Goal: Information Seeking & Learning: Check status

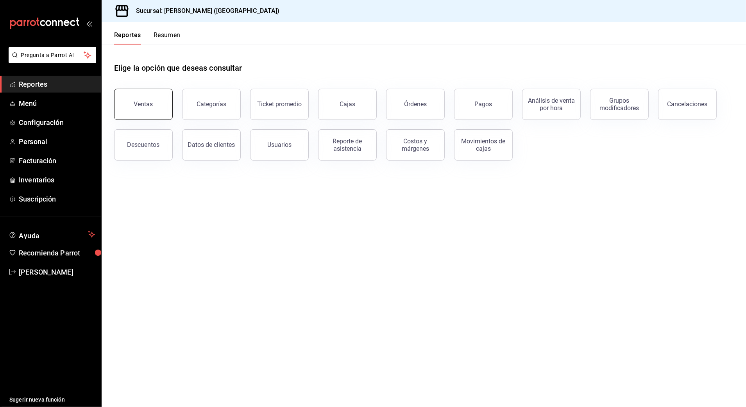
click at [155, 104] on button "Ventas" at bounding box center [143, 104] width 59 height 31
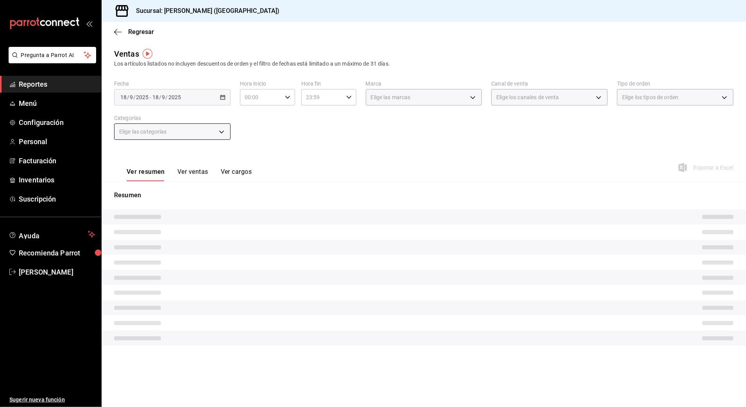
click at [218, 131] on body "Pregunta a Parrot AI Reportes Menú Configuración Personal Facturación Inventari…" at bounding box center [373, 203] width 746 height 407
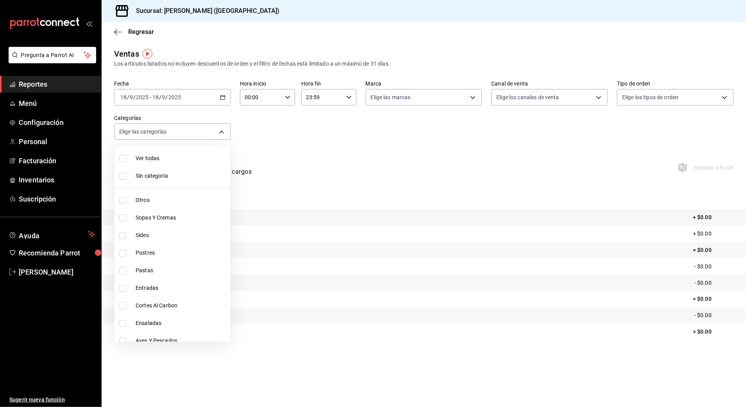
click at [157, 233] on span "Sides" at bounding box center [181, 235] width 91 height 8
type input "58681f5d-769c-4bbe-8773-05f5520a8c5b"
checkbox input "true"
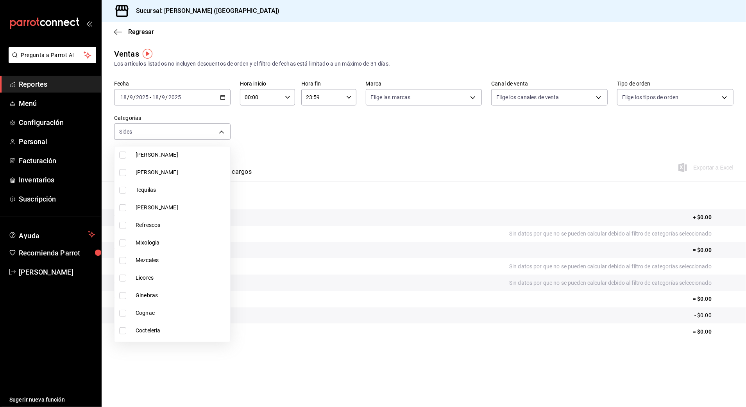
scroll to position [260, 0]
click at [415, 160] on div at bounding box center [373, 203] width 746 height 407
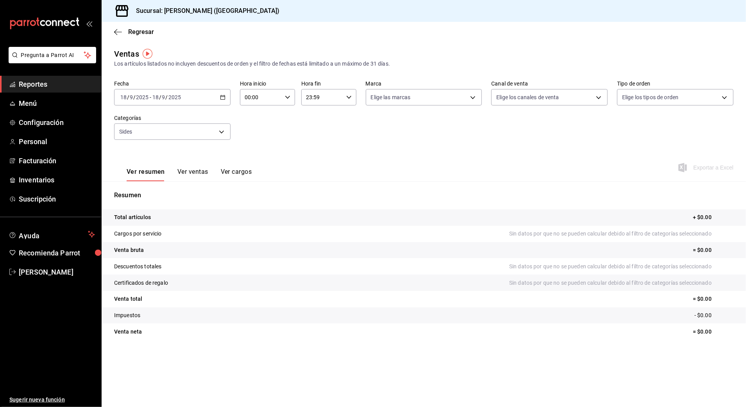
click at [220, 100] on div "[DATE] [DATE] - [DATE] [DATE]" at bounding box center [172, 97] width 116 height 16
click at [146, 186] on li "Rango de fechas" at bounding box center [150, 191] width 73 height 18
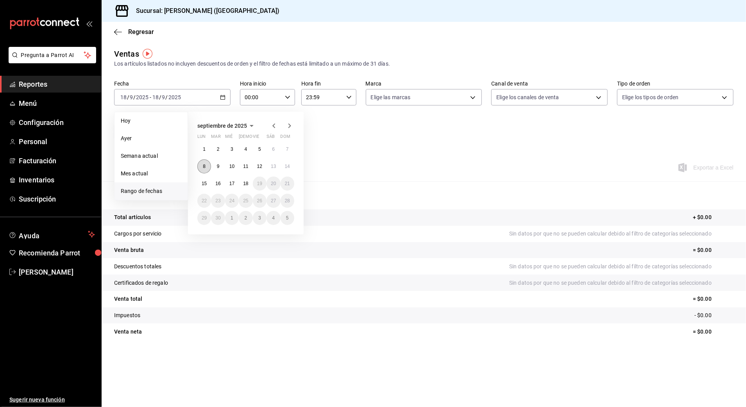
click at [200, 163] on button "8" at bounding box center [204, 166] width 14 height 14
click at [203, 183] on abbr "15" at bounding box center [204, 183] width 5 height 5
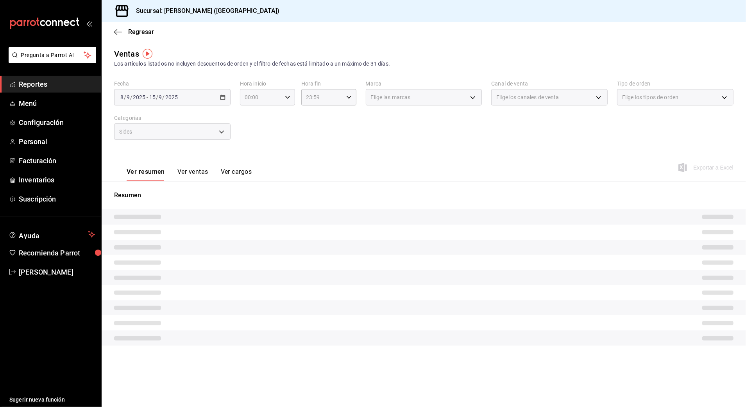
click at [288, 97] on icon "button" at bounding box center [287, 97] width 5 height 5
click at [255, 161] on button "11" at bounding box center [253, 167] width 25 height 16
type input "11:00"
click at [322, 98] on div at bounding box center [373, 203] width 746 height 407
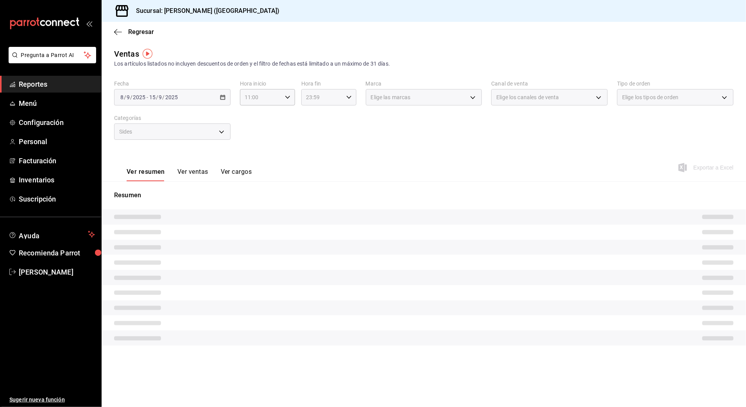
click at [354, 95] on div "23:59 Hora fin" at bounding box center [328, 97] width 55 height 16
click at [350, 96] on div at bounding box center [373, 203] width 746 height 407
click at [348, 98] on icon "button" at bounding box center [348, 97] width 5 height 5
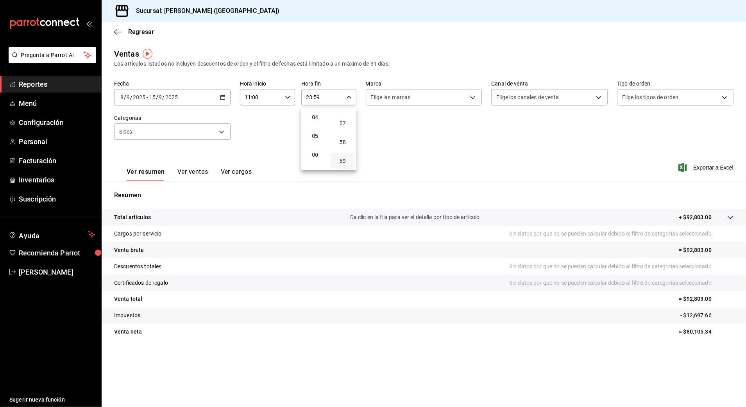
scroll to position [23, 0]
click at [316, 152] on span "03" at bounding box center [315, 151] width 15 height 6
type input "03:59"
click at [316, 149] on span "03" at bounding box center [315, 151] width 15 height 6
click at [315, 149] on span "03" at bounding box center [315, 151] width 15 height 6
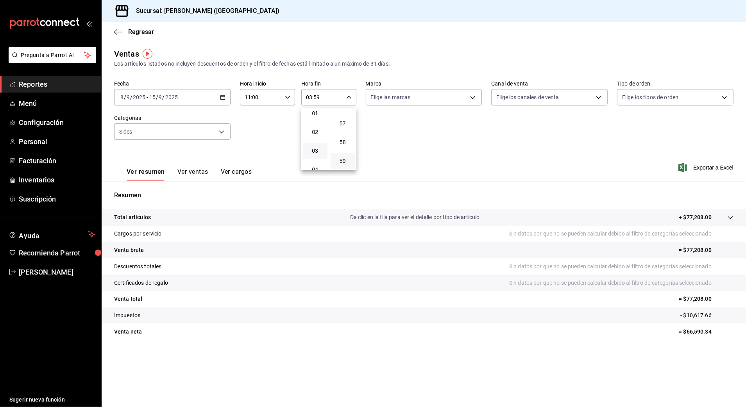
click at [278, 133] on div at bounding box center [373, 203] width 746 height 407
click at [198, 172] on button "Ver ventas" at bounding box center [192, 174] width 31 height 13
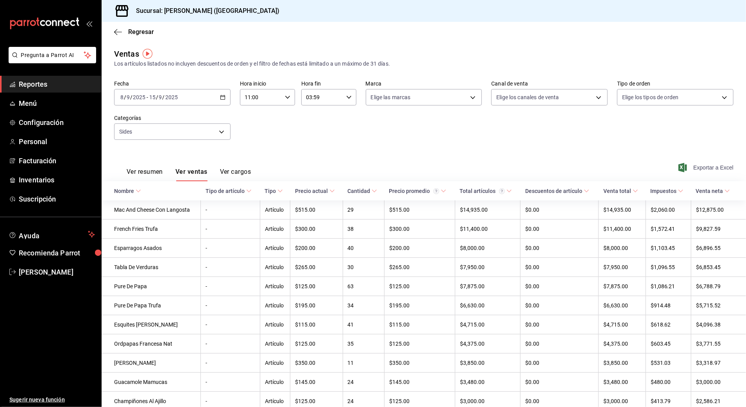
click at [688, 166] on span "Exportar a Excel" at bounding box center [707, 167] width 54 height 9
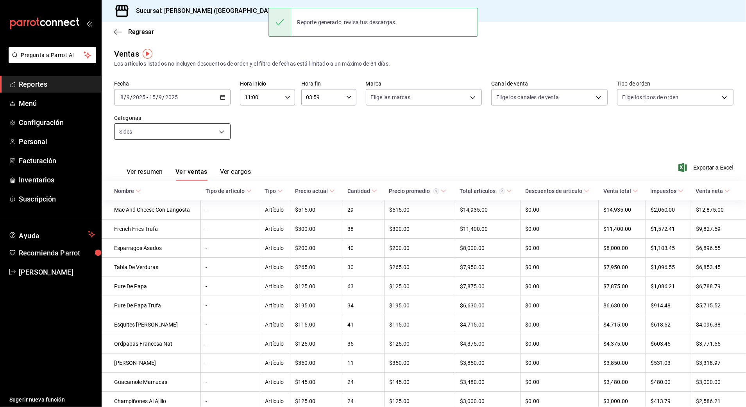
click at [224, 130] on body "Pregunta a Parrot AI Reportes Menú Configuración Personal Facturación Inventari…" at bounding box center [373, 203] width 746 height 407
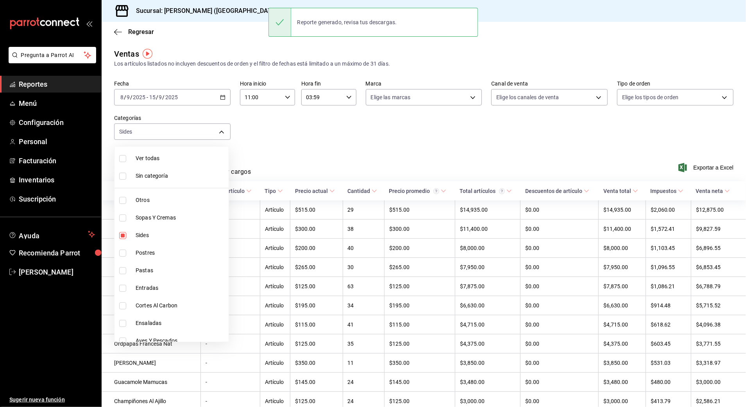
click at [164, 201] on span "Otros" at bounding box center [181, 200] width 90 height 8
type input "58681f5d-769c-4bbe-8773-05f5520a8c5b,6b20b764-b508-441a-a765-8e38ab7d93aa"
checkbox input "true"
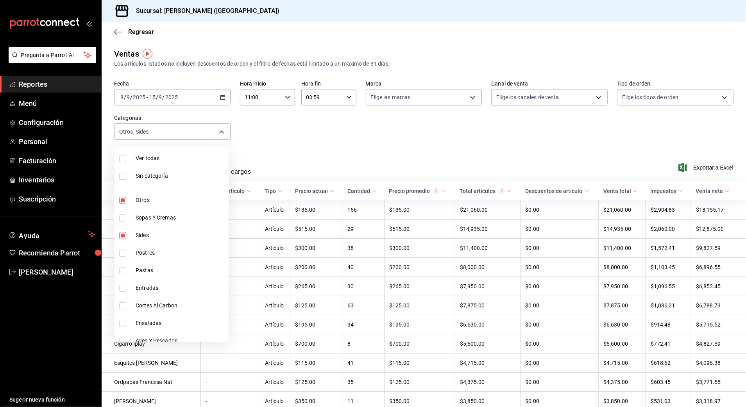
click at [640, 139] on div at bounding box center [373, 203] width 746 height 407
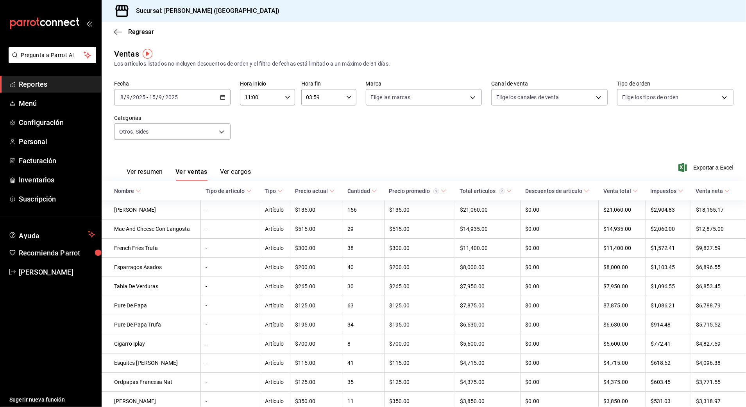
click at [682, 163] on span "Exportar a Excel" at bounding box center [707, 167] width 54 height 9
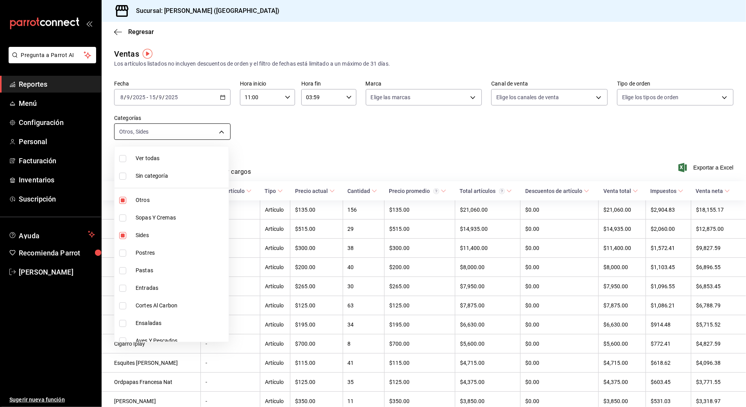
click at [216, 130] on body "Pregunta a Parrot AI Reportes Menú Configuración Personal Facturación Inventari…" at bounding box center [373, 203] width 746 height 407
click at [167, 309] on li "Cafes Y Bebidas" at bounding box center [171, 316] width 114 height 18
type input "58681f5d-769c-4bbe-8773-05f5520a8c5b,6b20b764-b508-441a-a765-8e38ab7d93aa,5eeae…"
checkbox input "true"
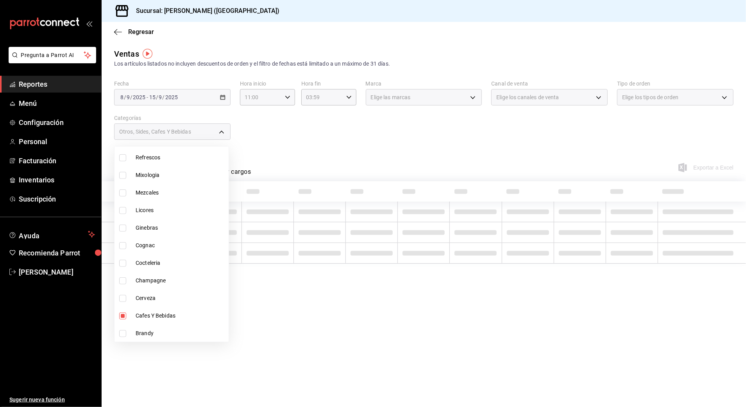
click at [308, 146] on div at bounding box center [373, 203] width 746 height 407
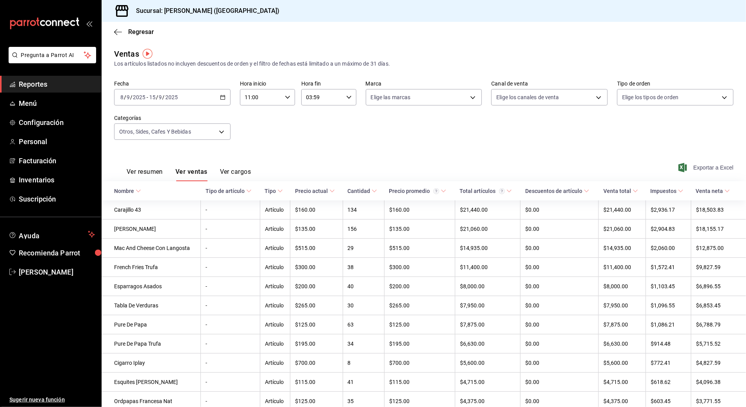
click at [690, 165] on span "Exportar a Excel" at bounding box center [707, 167] width 54 height 9
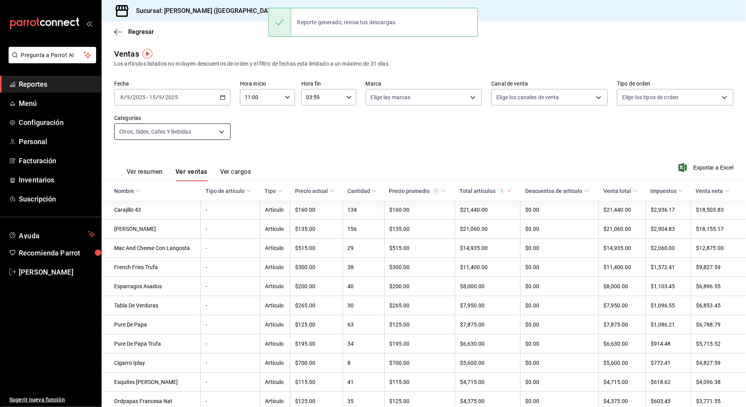
click at [219, 129] on body "Pregunta a Parrot AI Reportes Menú Configuración Personal Facturación Inventari…" at bounding box center [373, 203] width 746 height 407
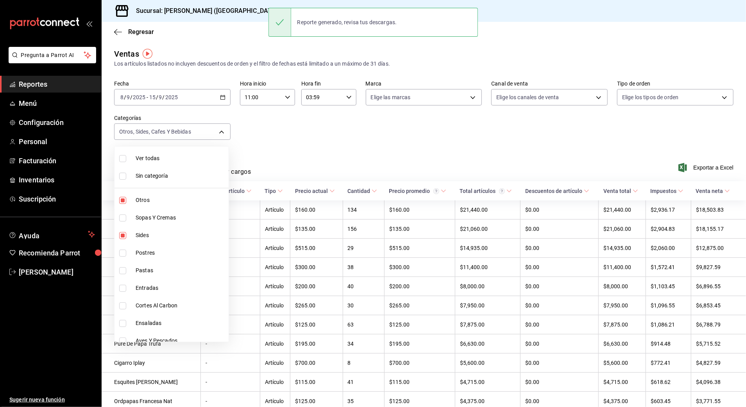
click at [150, 194] on li "Otros" at bounding box center [171, 200] width 114 height 18
type input "58681f5d-769c-4bbe-8773-05f5520a8c5b,5eeaef77-dd96-46e7-bf2c-5a29429fb88d"
checkbox input "false"
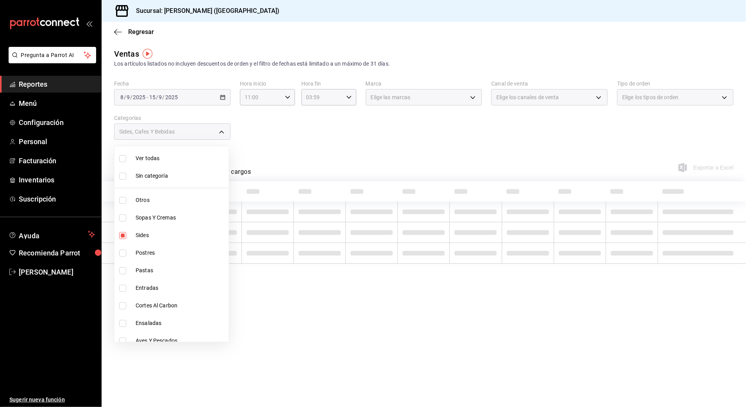
click at [149, 231] on span "Sides" at bounding box center [181, 235] width 90 height 8
type input "5eeaef77-dd96-46e7-bf2c-5a29429fb88d"
checkbox input "false"
click at [322, 141] on div at bounding box center [373, 203] width 746 height 407
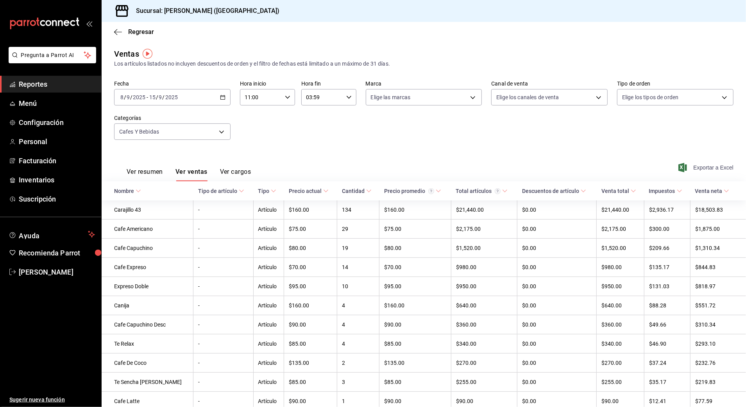
click at [688, 170] on span "Exportar a Excel" at bounding box center [707, 167] width 54 height 9
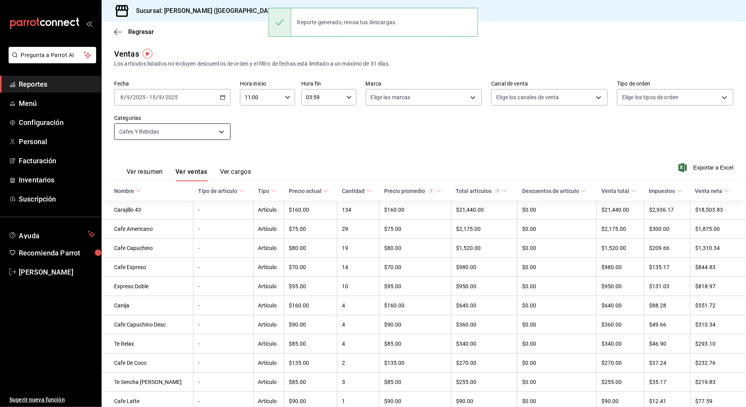
click at [208, 129] on body "Pregunta a Parrot AI Reportes Menú Configuración Personal Facturación Inventari…" at bounding box center [373, 203] width 746 height 407
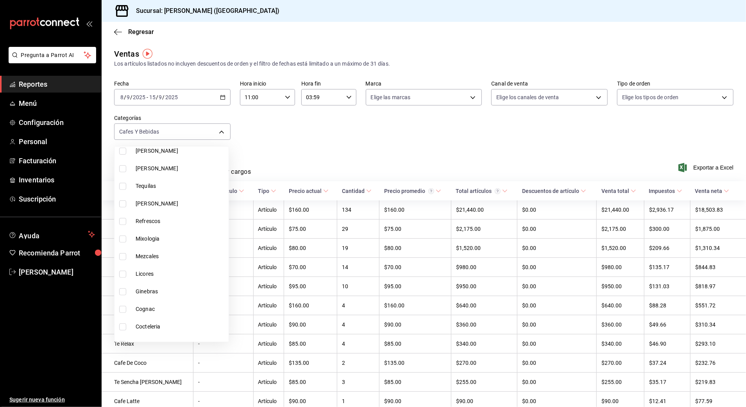
scroll to position [324, 0]
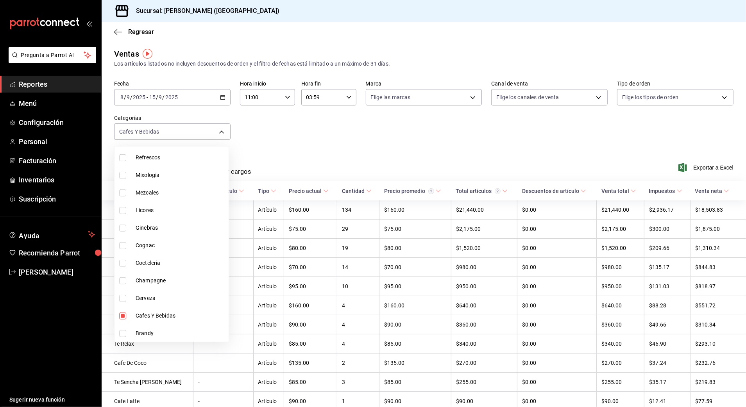
click at [138, 316] on span "Cafes Y Bebidas" at bounding box center [181, 316] width 90 height 8
checkbox input "false"
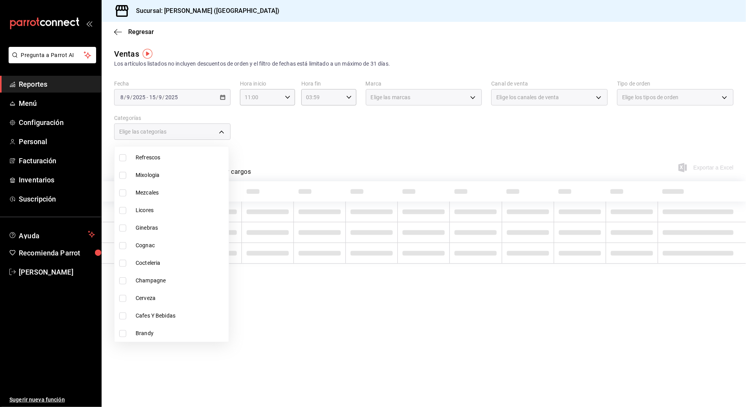
click at [138, 279] on span "Champagne" at bounding box center [181, 281] width 90 height 8
type input "509d1600-8fab-4587-81aa-bddbd578a27b"
checkbox input "true"
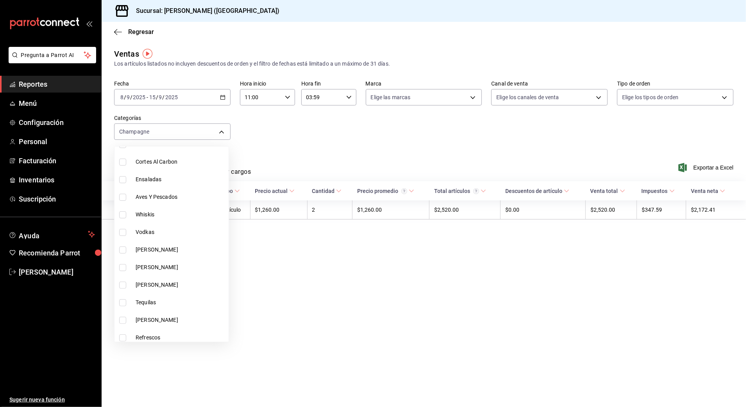
scroll to position [156, 0]
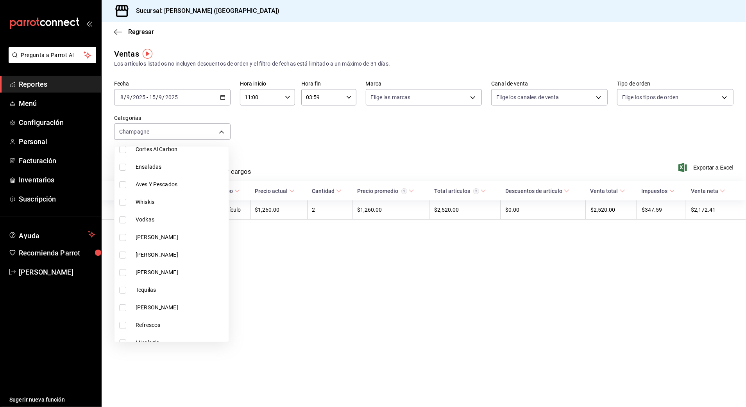
click at [145, 238] on span "[PERSON_NAME]" at bounding box center [181, 237] width 90 height 8
type input "509d1600-8fab-4587-81aa-bddbd578a27b,cb955d70-6ff3-4edf-b9a1-8c0d7bf12a47"
checkbox input "true"
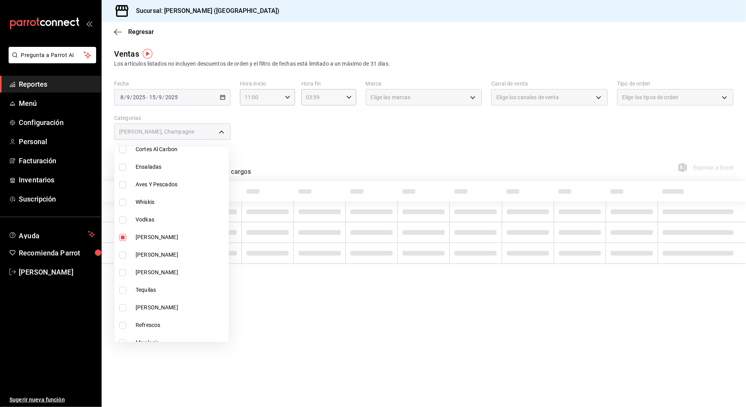
click at [152, 258] on span "[PERSON_NAME]" at bounding box center [181, 255] width 90 height 8
type input "509d1600-8fab-4587-81aa-bddbd578a27b,cb955d70-6ff3-4edf-b9a1-8c0d7bf12a47,88a5c…"
checkbox input "true"
click at [157, 267] on li "[PERSON_NAME]" at bounding box center [171, 273] width 114 height 18
type input "509d1600-8fab-4587-81aa-bddbd578a27b,cb955d70-6ff3-4edf-b9a1-8c0d7bf12a47,88a5c…"
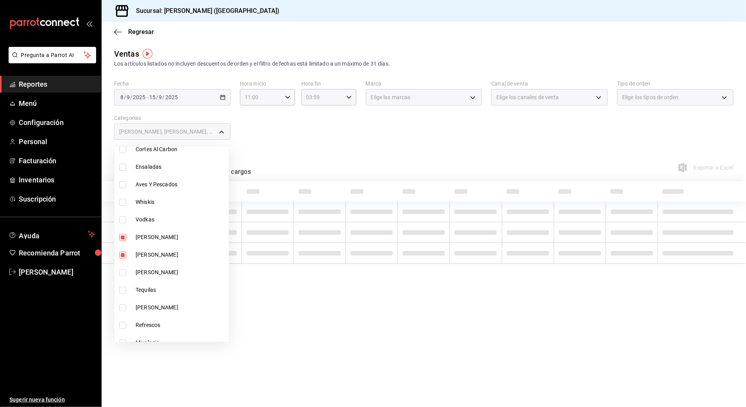
checkbox input "true"
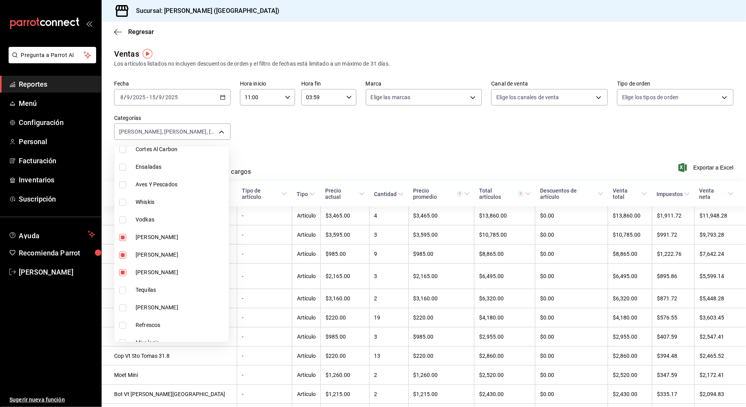
click at [314, 138] on div at bounding box center [373, 203] width 746 height 407
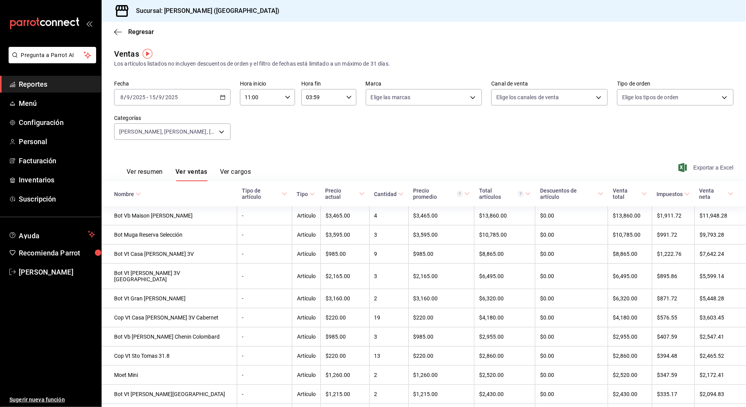
click at [678, 166] on icon "button" at bounding box center [682, 167] width 9 height 9
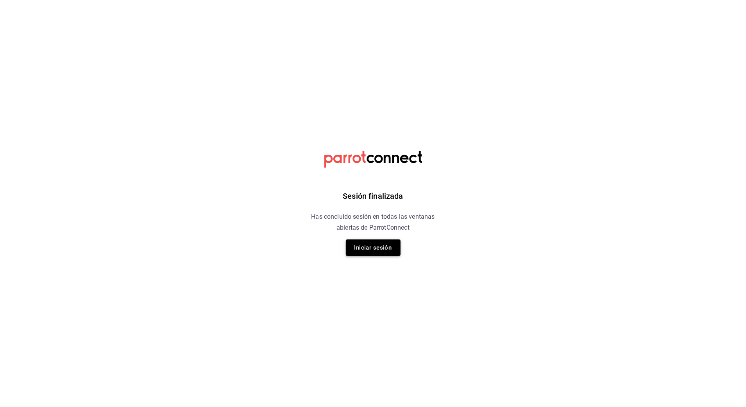
click at [369, 242] on button "Iniciar sesión" at bounding box center [373, 248] width 55 height 16
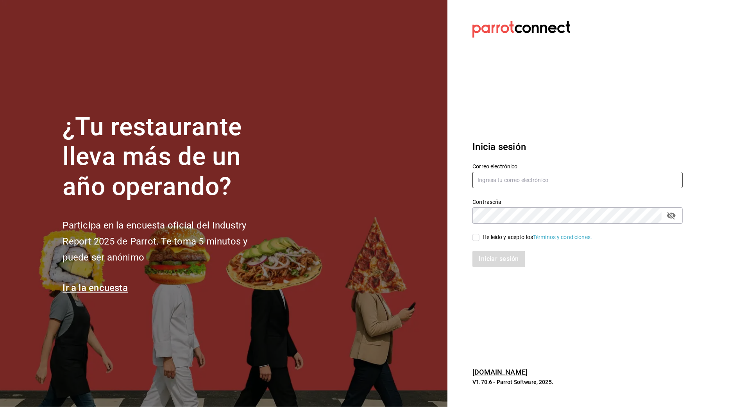
type input "arf941012@gmail.com"
click at [485, 233] on div "He leído y acepto los Términos y condiciones." at bounding box center [577, 237] width 210 height 9
click at [479, 238] on input "He leído y acepto los Términos y condiciones." at bounding box center [475, 237] width 7 height 7
checkbox input "true"
click at [493, 258] on button "Iniciar sesión" at bounding box center [498, 259] width 53 height 16
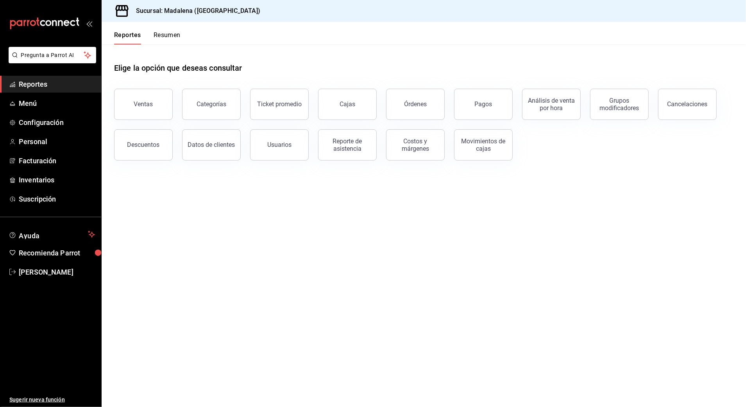
click at [474, 63] on div "Elige la opción que deseas consultar" at bounding box center [423, 62] width 619 height 35
click at [141, 106] on div "Ventas" at bounding box center [143, 103] width 19 height 7
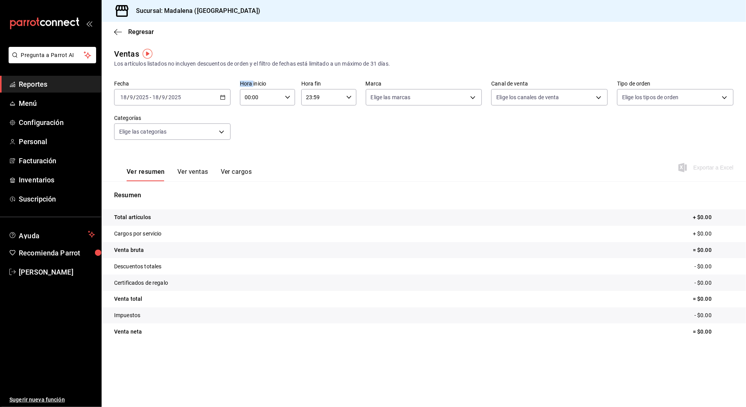
click at [218, 97] on div "[DATE] [DATE] - [DATE] [DATE]" at bounding box center [172, 97] width 116 height 16
click at [154, 186] on li "Rango de fechas" at bounding box center [150, 191] width 73 height 18
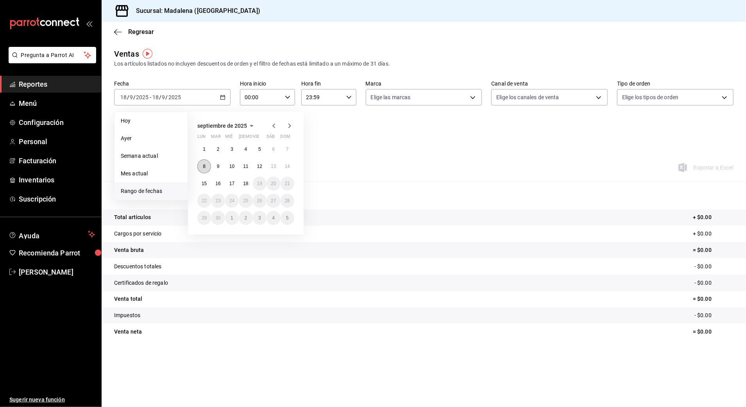
click at [200, 168] on button "8" at bounding box center [204, 166] width 14 height 14
click at [213, 166] on button "9" at bounding box center [218, 166] width 14 height 14
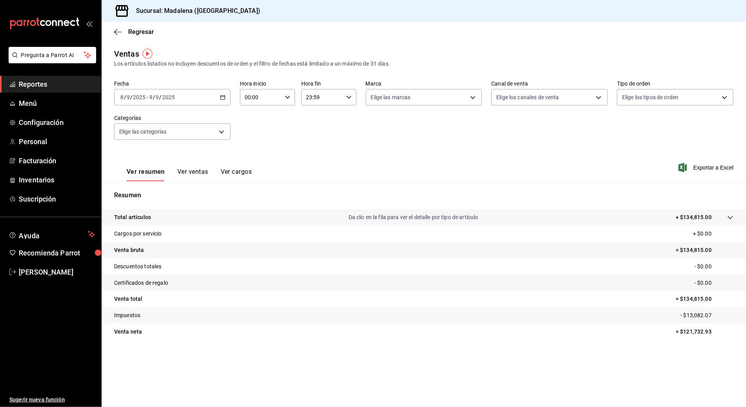
click at [274, 97] on input "00:00" at bounding box center [261, 97] width 42 height 16
click at [253, 160] on button "11" at bounding box center [253, 167] width 25 height 16
type input "11:00"
click at [344, 99] on div at bounding box center [373, 203] width 746 height 407
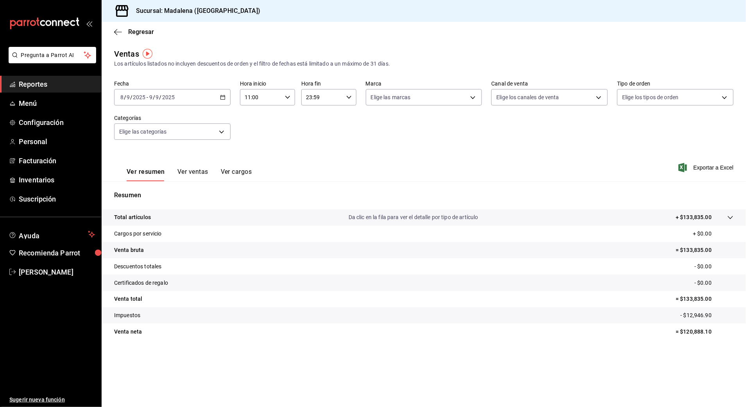
click at [344, 99] on div "23:59 Hora fin" at bounding box center [328, 97] width 55 height 16
click at [316, 150] on span "03" at bounding box center [315, 151] width 15 height 6
click at [288, 130] on div at bounding box center [373, 203] width 746 height 407
click at [316, 92] on input "03:59" at bounding box center [322, 97] width 42 height 16
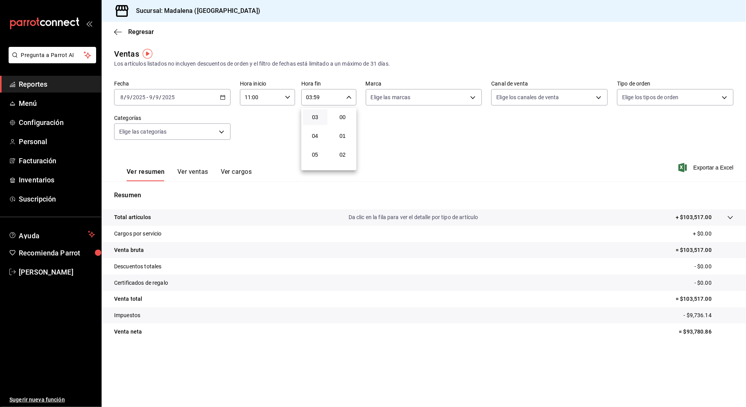
scroll to position [1063, 0]
click at [252, 96] on div at bounding box center [373, 203] width 746 height 407
click at [324, 97] on input "03:59" at bounding box center [322, 97] width 42 height 16
click at [318, 122] on button "17" at bounding box center [315, 120] width 25 height 16
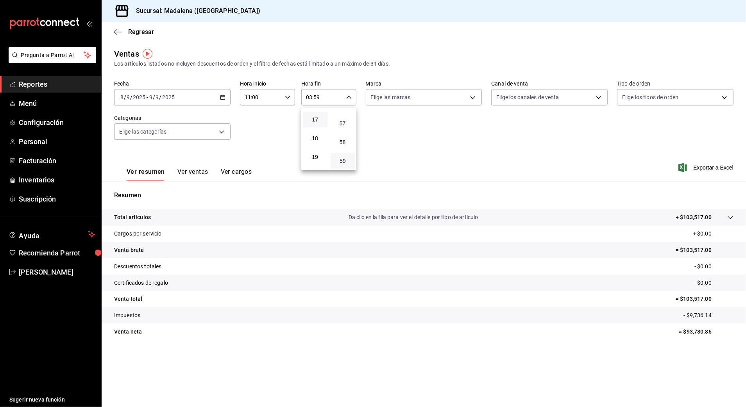
type input "17:59"
click at [402, 136] on div at bounding box center [373, 203] width 746 height 407
click at [347, 136] on div "Fecha [DATE] [DATE] - [DATE] [DATE] Hora inicio 11:00 Hora inicio Hora fin 17:5…" at bounding box center [423, 114] width 619 height 69
drag, startPoint x: 678, startPoint y: 299, endPoint x: 711, endPoint y: 299, distance: 33.6
click at [711, 299] on p "= $113,675.00" at bounding box center [705, 299] width 58 height 8
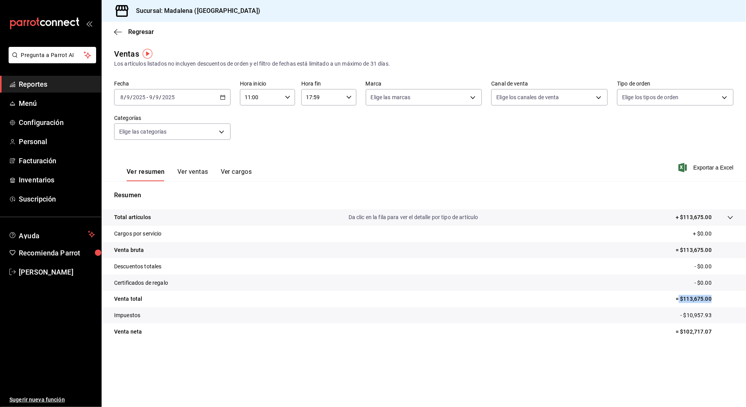
copy p "$113,675.00"
click at [219, 100] on div "[DATE] [DATE] - [DATE] [DATE]" at bounding box center [172, 97] width 116 height 16
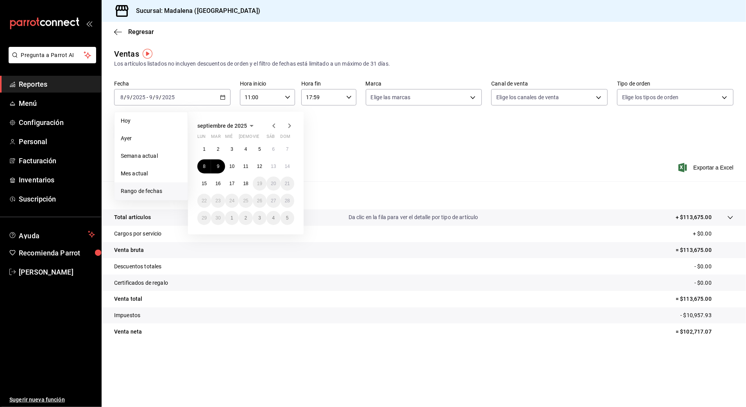
click at [218, 158] on div "1 2 3 4 5 6 7 8 9 10 11 12 13 14 15 16 17 18 19 20 21 22 23 24 25 26 27 28 29 3…" at bounding box center [245, 183] width 97 height 83
click at [218, 160] on button "9" at bounding box center [218, 166] width 14 height 14
click at [227, 164] on button "10" at bounding box center [232, 166] width 14 height 14
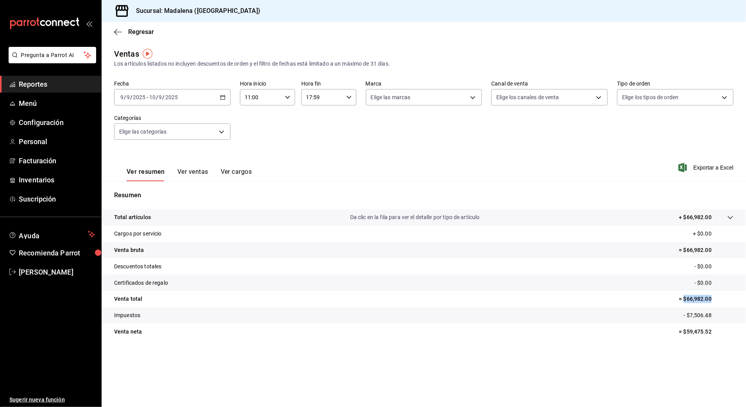
drag, startPoint x: 683, startPoint y: 299, endPoint x: 711, endPoint y: 299, distance: 27.7
click at [711, 299] on p "= $66,982.00" at bounding box center [706, 299] width 55 height 8
copy p "$66,982.00"
click at [208, 93] on div "[DATE] [DATE] - [DATE] [DATE]" at bounding box center [172, 97] width 116 height 16
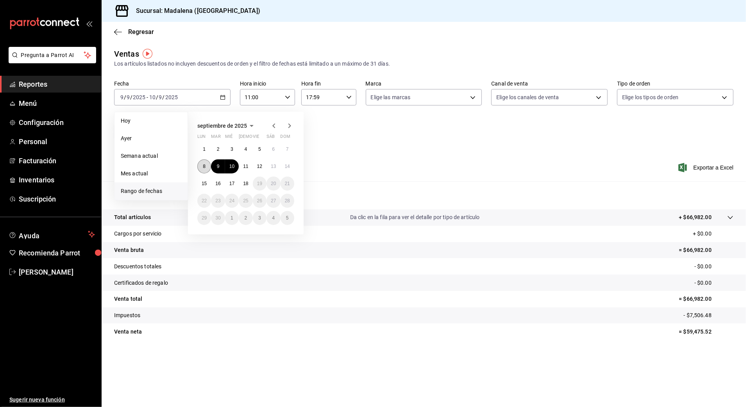
click at [205, 166] on abbr "8" at bounding box center [204, 166] width 3 height 5
click at [216, 167] on button "9" at bounding box center [218, 166] width 14 height 14
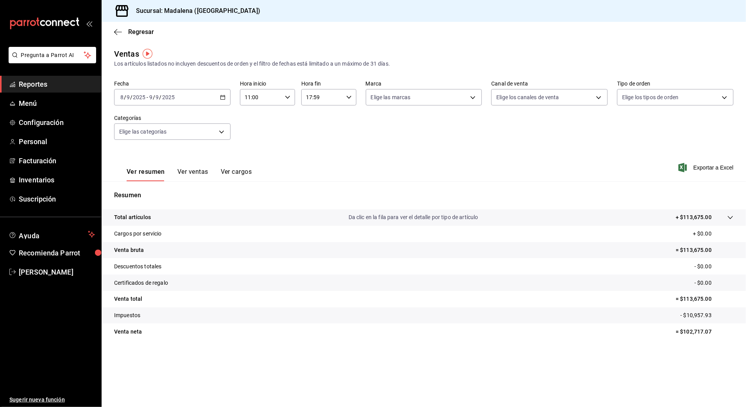
click at [224, 95] on \(Stroke\) "button" at bounding box center [222, 97] width 5 height 4
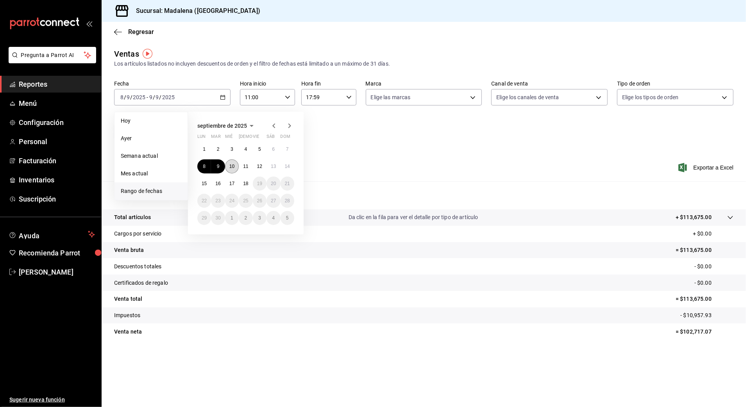
click at [227, 164] on button "10" at bounding box center [232, 166] width 14 height 14
click at [240, 164] on button "11" at bounding box center [246, 166] width 14 height 14
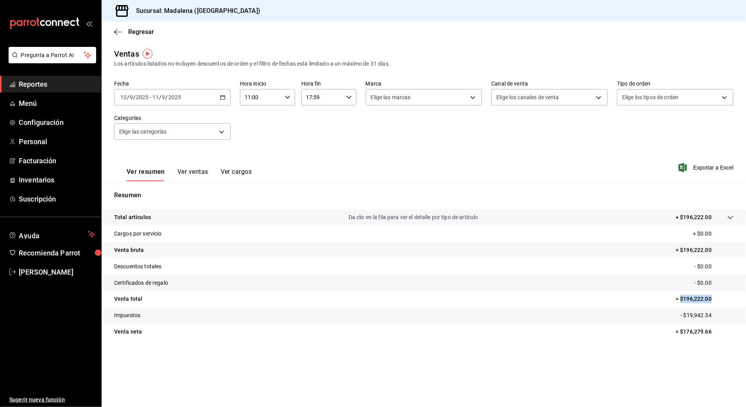
drag, startPoint x: 680, startPoint y: 297, endPoint x: 719, endPoint y: 298, distance: 39.5
click at [719, 298] on p "= $196,222.00" at bounding box center [705, 299] width 58 height 8
copy p "$196,222.00"
click at [223, 92] on div "[DATE] [DATE] - [DATE] [DATE]" at bounding box center [172, 97] width 116 height 16
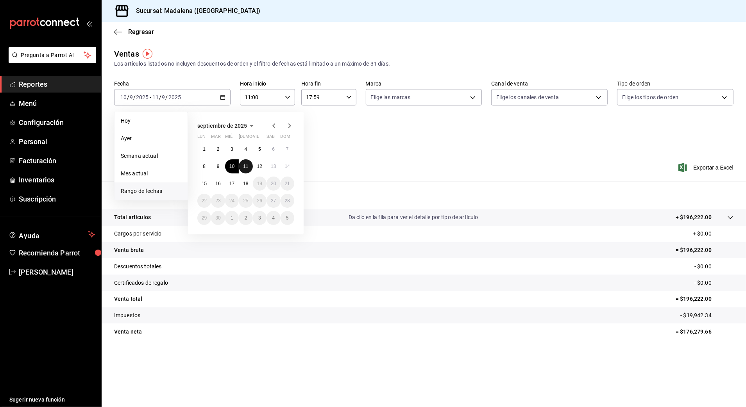
click at [247, 163] on button "11" at bounding box center [246, 166] width 14 height 14
click at [255, 164] on button "12" at bounding box center [260, 166] width 14 height 14
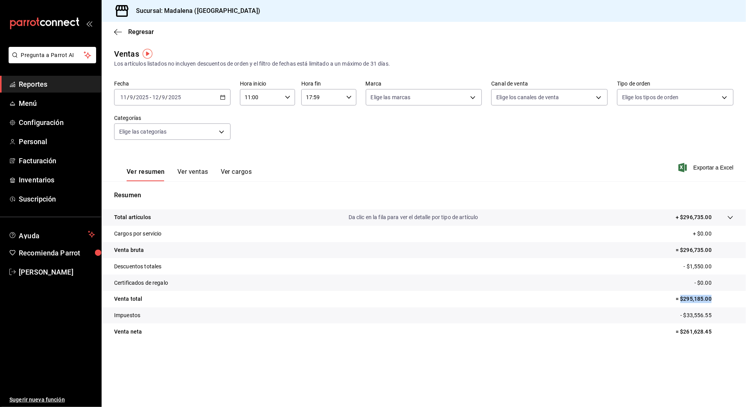
drag, startPoint x: 680, startPoint y: 297, endPoint x: 711, endPoint y: 298, distance: 31.3
click at [711, 298] on p "= $295,185.00" at bounding box center [705, 299] width 58 height 8
copy p "$295,185.00"
click at [219, 96] on div "[DATE] [DATE] - [DATE] [DATE]" at bounding box center [172, 97] width 116 height 16
click at [285, 97] on icon "button" at bounding box center [287, 97] width 5 height 5
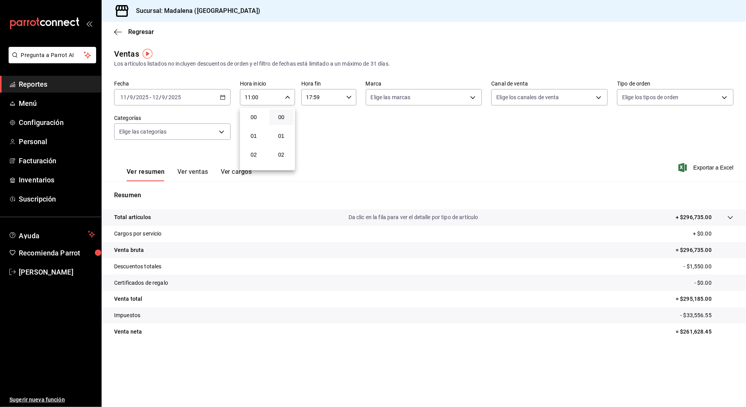
scroll to position [206, 0]
click at [257, 134] on span "12" at bounding box center [253, 136] width 15 height 6
click at [320, 100] on div at bounding box center [373, 203] width 746 height 407
click at [340, 98] on input "17:59" at bounding box center [322, 97] width 42 height 16
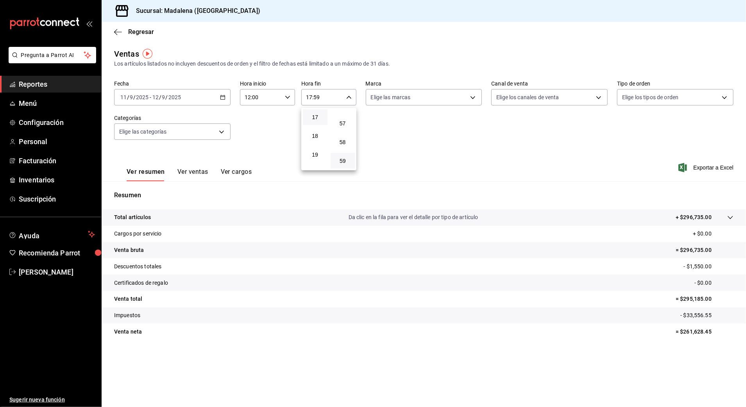
click at [255, 100] on div at bounding box center [373, 203] width 746 height 407
click at [214, 99] on div "[DATE] [DATE] - [DATE] [DATE]" at bounding box center [172, 97] width 116 height 16
click at [220, 98] on icon "button" at bounding box center [222, 97] width 5 height 5
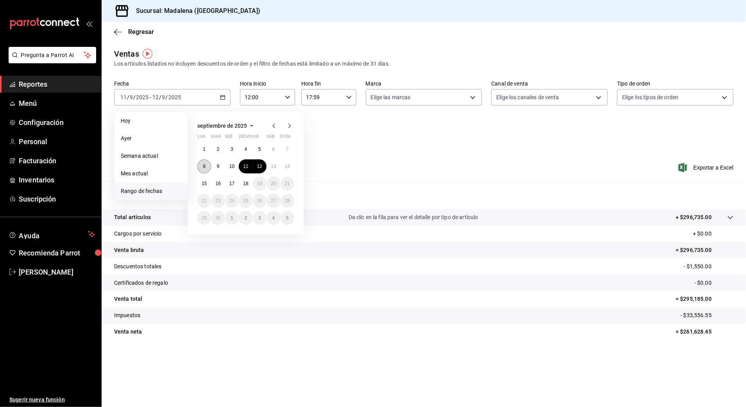
click at [203, 168] on abbr "8" at bounding box center [204, 166] width 3 height 5
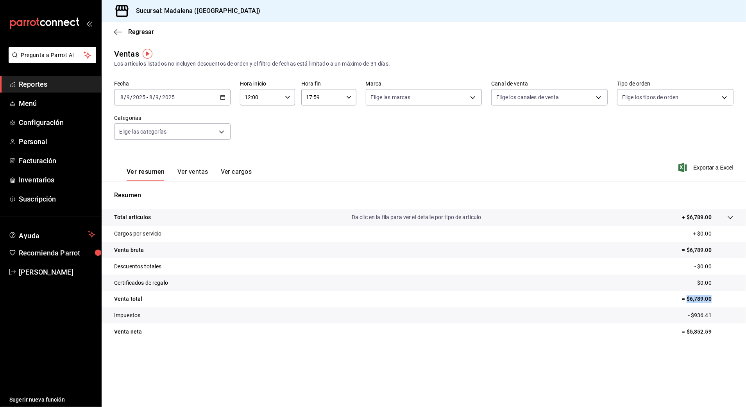
drag, startPoint x: 686, startPoint y: 299, endPoint x: 717, endPoint y: 299, distance: 30.5
click at [717, 299] on p "= $6,789.00" at bounding box center [707, 299] width 51 height 8
copy p "$6,789.00"
click at [214, 101] on div "[DATE] [DATE] - [DATE] [DATE]" at bounding box center [172, 97] width 116 height 16
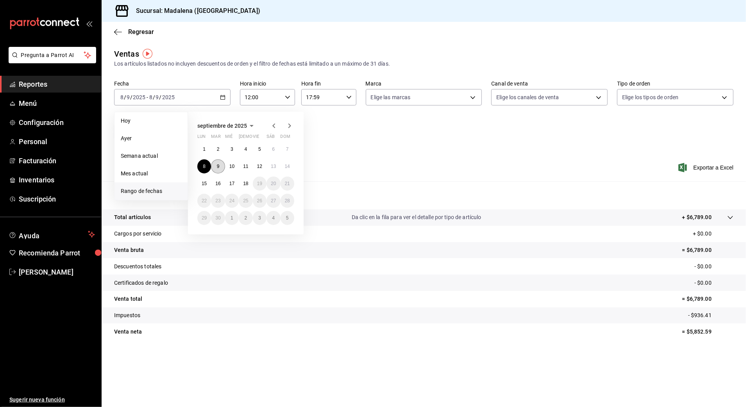
click at [214, 164] on button "9" at bounding box center [218, 166] width 14 height 14
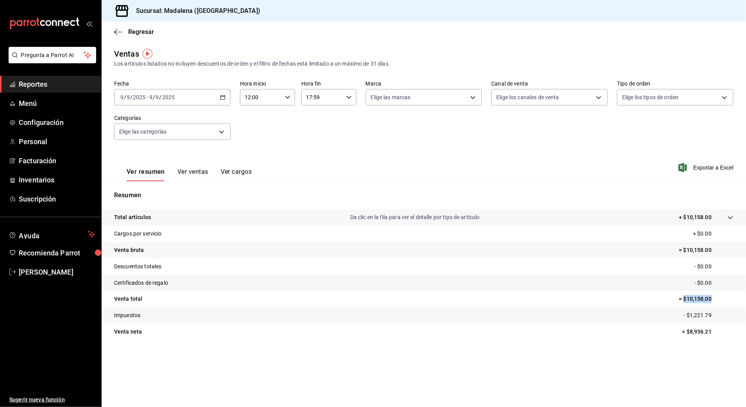
drag, startPoint x: 683, startPoint y: 299, endPoint x: 716, endPoint y: 299, distance: 32.8
click at [716, 299] on p "= $10,158.00" at bounding box center [706, 299] width 55 height 8
copy p "$10,158.00"
click at [218, 95] on div "[DATE] [DATE] - [DATE] [DATE]" at bounding box center [172, 97] width 116 height 16
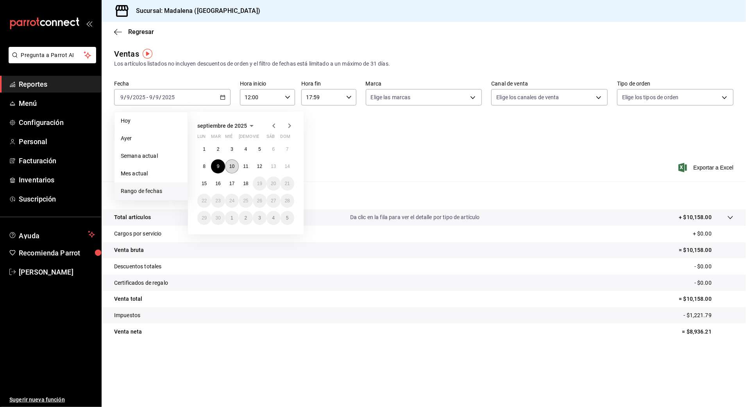
click at [229, 166] on button "10" at bounding box center [232, 166] width 14 height 14
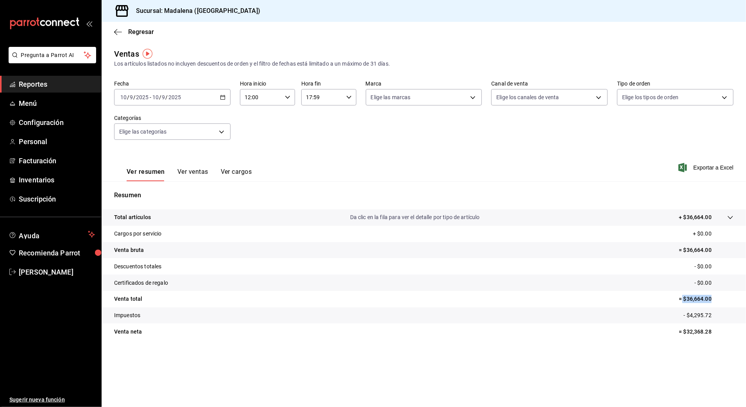
drag, startPoint x: 682, startPoint y: 298, endPoint x: 717, endPoint y: 295, distance: 35.2
click at [717, 295] on p "= $36,664.00" at bounding box center [706, 299] width 55 height 8
copy p "$36,664.00"
click at [197, 107] on div "Fecha [DATE] [DATE] - [DATE] [DATE] Hora inicio 12:00 Hora inicio Hora fin 17:5…" at bounding box center [423, 114] width 619 height 69
click at [194, 99] on div "[DATE] [DATE] - [DATE] [DATE]" at bounding box center [172, 97] width 116 height 16
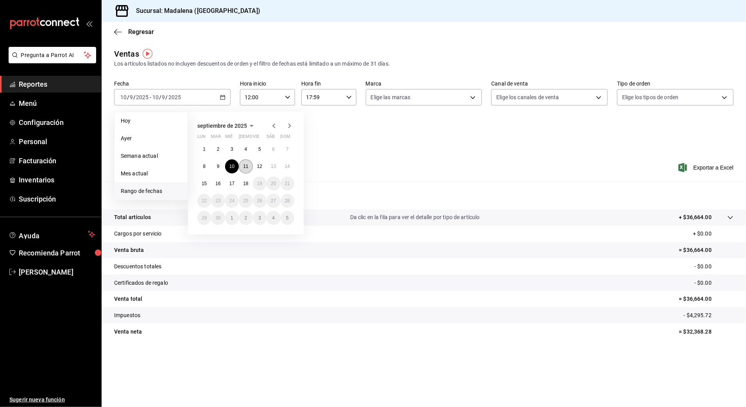
click at [245, 166] on abbr "11" at bounding box center [245, 166] width 5 height 5
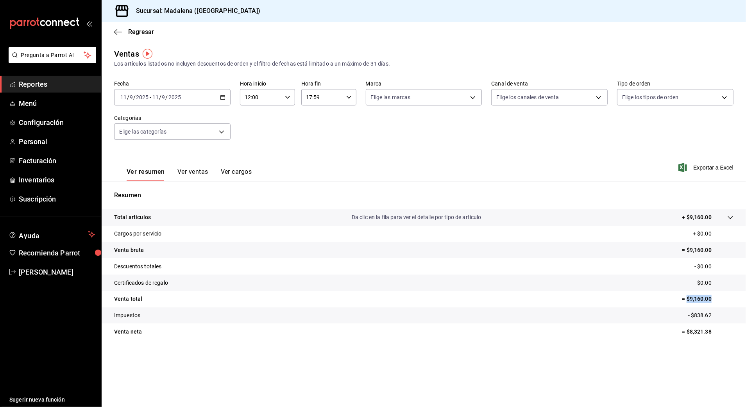
drag, startPoint x: 686, startPoint y: 298, endPoint x: 710, endPoint y: 298, distance: 23.8
click at [710, 298] on p "= $9,160.00" at bounding box center [707, 299] width 51 height 8
copy p "$9,160.00"
click at [224, 95] on icon "button" at bounding box center [222, 97] width 5 height 5
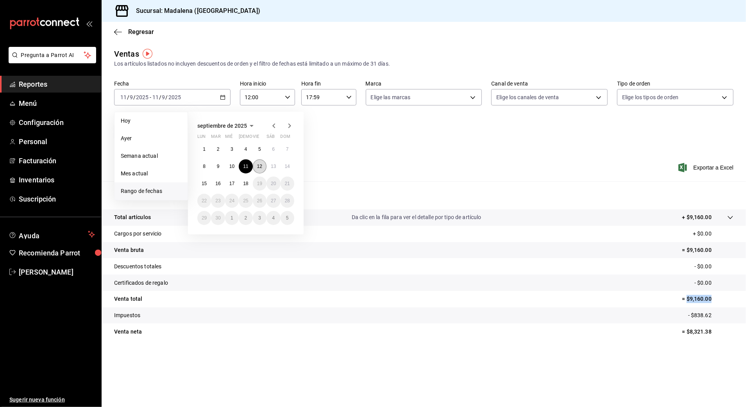
click at [257, 164] on abbr "12" at bounding box center [259, 166] width 5 height 5
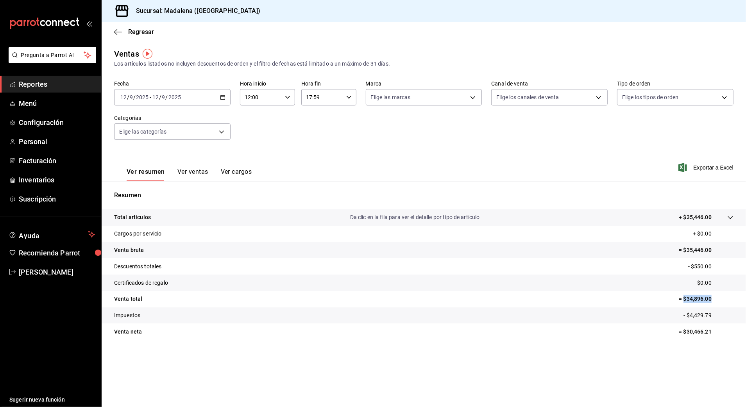
drag, startPoint x: 685, startPoint y: 300, endPoint x: 713, endPoint y: 300, distance: 28.5
click at [713, 300] on p "= $34,896.00" at bounding box center [706, 299] width 55 height 8
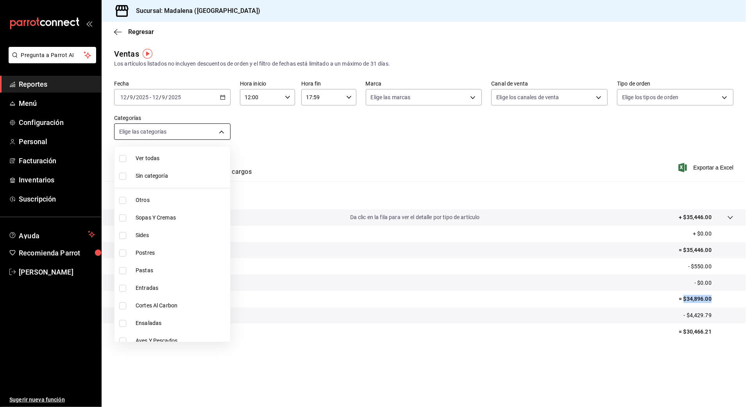
click at [218, 133] on body "Pregunta a Parrot AI Reportes Menú Configuración Personal Facturación Inventari…" at bounding box center [373, 203] width 746 height 407
click at [207, 94] on div at bounding box center [373, 203] width 746 height 407
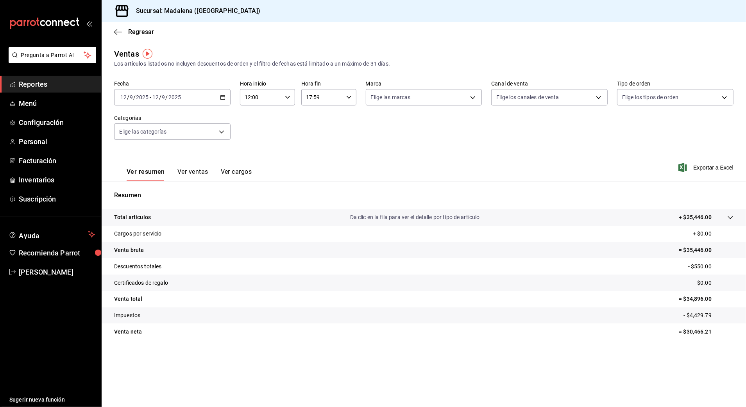
click at [210, 94] on div "Ver todas Sin categoría Otros Sopas Y Cremas Sides Postres Pastas Entradas [PER…" at bounding box center [373, 203] width 746 height 407
click at [215, 95] on div "[DATE] [DATE] - [DATE] [DATE]" at bounding box center [172, 97] width 116 height 16
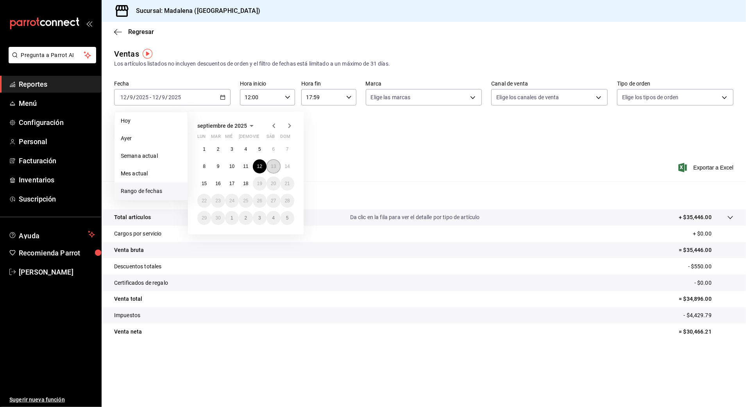
click at [274, 163] on button "13" at bounding box center [273, 166] width 14 height 14
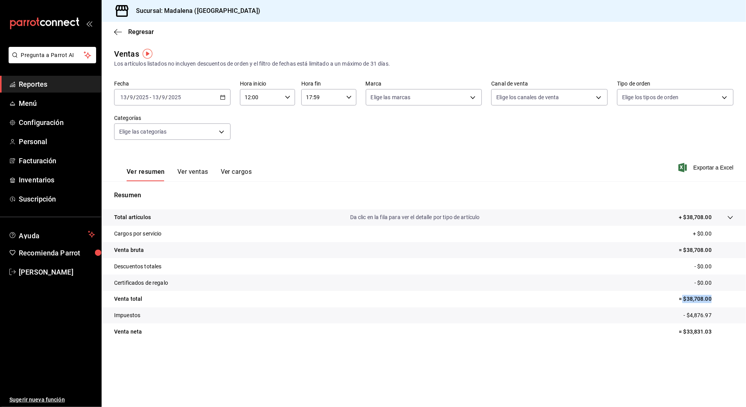
drag, startPoint x: 682, startPoint y: 299, endPoint x: 712, endPoint y: 299, distance: 29.3
click at [712, 299] on p "= $38,708.00" at bounding box center [706, 299] width 55 height 8
click at [220, 95] on icon "button" at bounding box center [222, 97] width 5 height 5
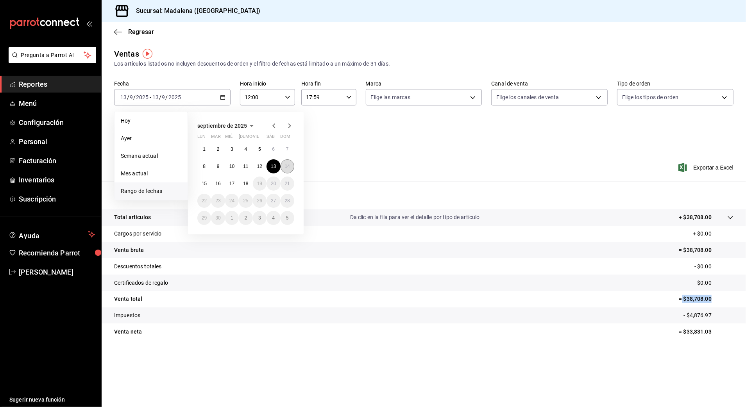
click at [289, 166] on abbr "14" at bounding box center [287, 166] width 5 height 5
click at [288, 166] on abbr "14" at bounding box center [287, 166] width 5 height 5
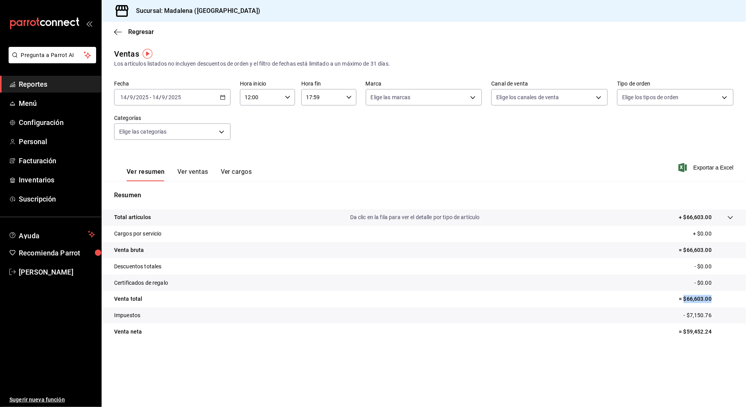
drag, startPoint x: 685, startPoint y: 301, endPoint x: 715, endPoint y: 302, distance: 29.7
click at [715, 302] on p "= $66,603.00" at bounding box center [706, 299] width 55 height 8
click at [222, 95] on icon "button" at bounding box center [222, 97] width 5 height 5
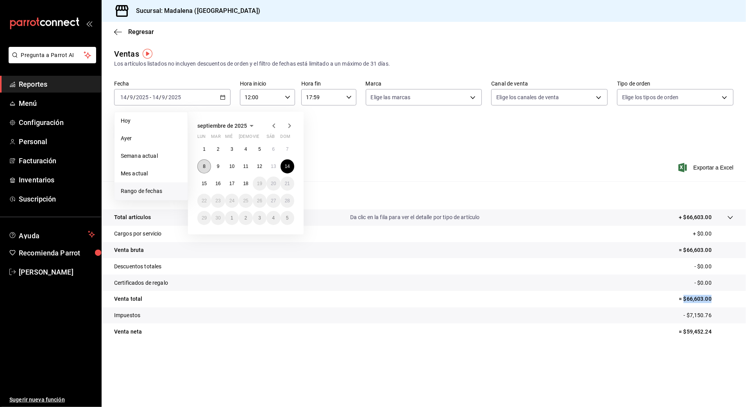
click at [204, 166] on abbr "8" at bounding box center [204, 166] width 3 height 5
click at [217, 166] on abbr "9" at bounding box center [218, 166] width 3 height 5
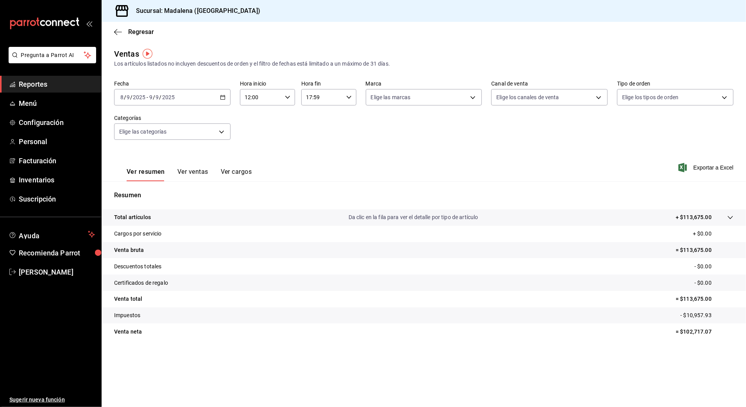
click at [281, 96] on input "12:00" at bounding box center [261, 97] width 42 height 16
click at [255, 118] on span "18" at bounding box center [253, 119] width 15 height 6
type input "18:00"
click at [352, 97] on div at bounding box center [373, 203] width 746 height 407
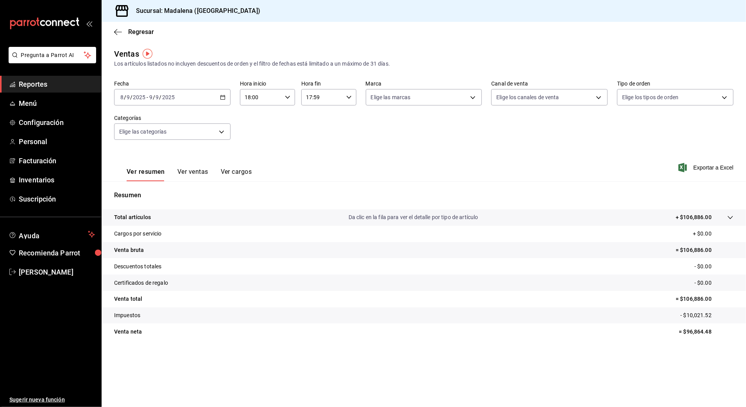
click at [349, 97] on icon "button" at bounding box center [348, 97] width 5 height 5
click at [316, 123] on span "03" at bounding box center [315, 121] width 15 height 6
type input "03:59"
click at [316, 123] on span "03" at bounding box center [315, 121] width 15 height 6
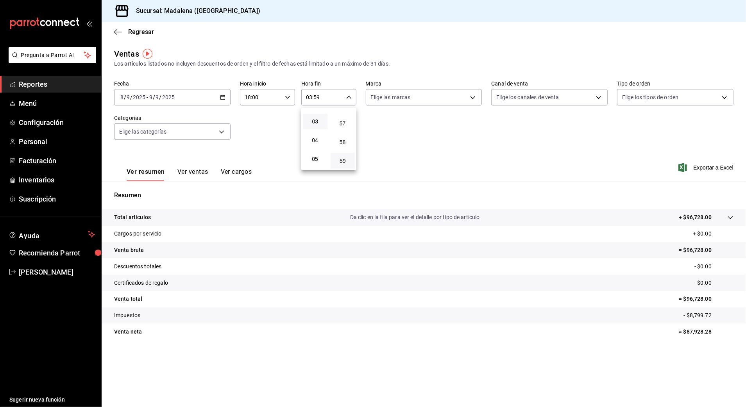
click at [261, 123] on div at bounding box center [373, 203] width 746 height 407
drag, startPoint x: 682, startPoint y: 299, endPoint x: 718, endPoint y: 299, distance: 35.9
click at [718, 299] on p "= $96,728.00" at bounding box center [706, 299] width 55 height 8
click at [222, 104] on div "[DATE] [DATE] - [DATE] [DATE]" at bounding box center [172, 97] width 116 height 16
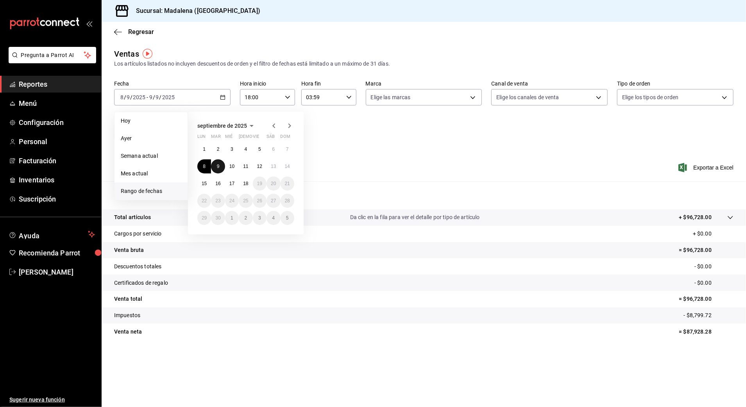
click at [216, 164] on button "9" at bounding box center [218, 166] width 14 height 14
click at [229, 164] on abbr "10" at bounding box center [231, 166] width 5 height 5
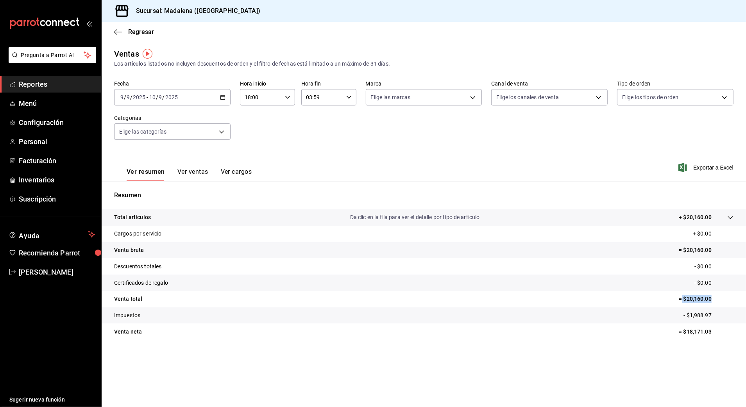
drag, startPoint x: 682, startPoint y: 300, endPoint x: 716, endPoint y: 297, distance: 34.1
click at [716, 297] on p "= $20,160.00" at bounding box center [706, 299] width 55 height 8
click at [228, 99] on div "[DATE] [DATE] - [DATE] [DATE]" at bounding box center [172, 97] width 116 height 16
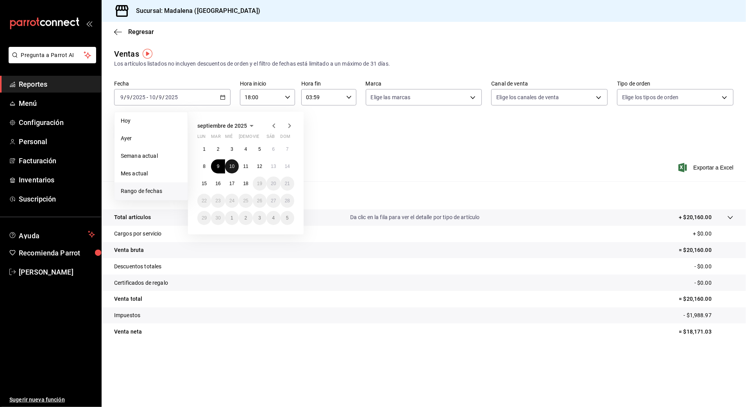
click at [231, 163] on button "10" at bounding box center [232, 166] width 14 height 14
click at [240, 164] on button "11" at bounding box center [246, 166] width 14 height 14
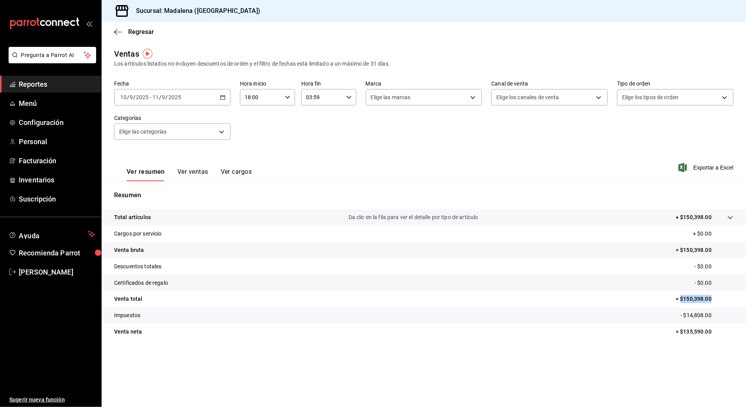
drag, startPoint x: 681, startPoint y: 299, endPoint x: 715, endPoint y: 299, distance: 34.0
click at [715, 299] on p "= $150,398.00" at bounding box center [705, 299] width 58 height 8
click at [215, 96] on div "[DATE] [DATE] - [DATE] [DATE]" at bounding box center [172, 97] width 116 height 16
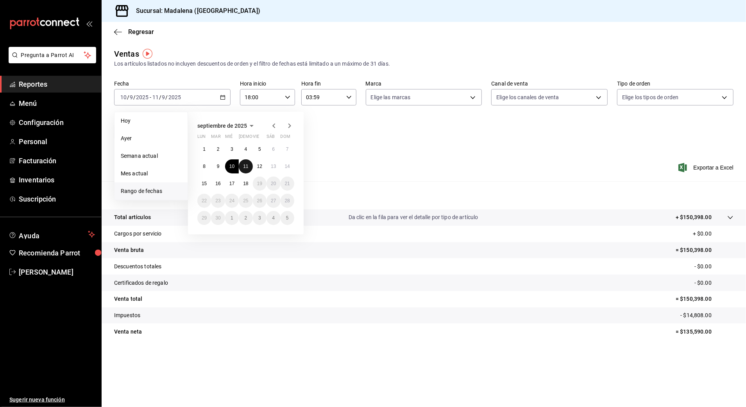
click at [243, 164] on abbr "11" at bounding box center [245, 166] width 5 height 5
click at [253, 166] on button "12" at bounding box center [260, 166] width 14 height 14
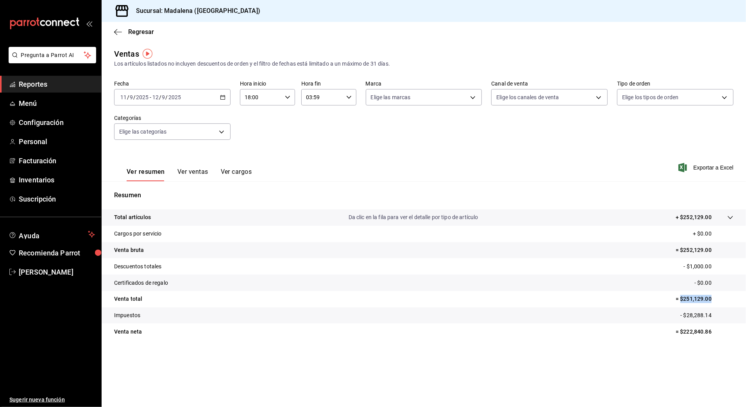
drag, startPoint x: 680, startPoint y: 300, endPoint x: 712, endPoint y: 300, distance: 31.7
click at [712, 300] on p "= $251,129.00" at bounding box center [705, 299] width 58 height 8
click at [210, 96] on div "[DATE] [DATE] - [DATE] [DATE]" at bounding box center [172, 97] width 116 height 16
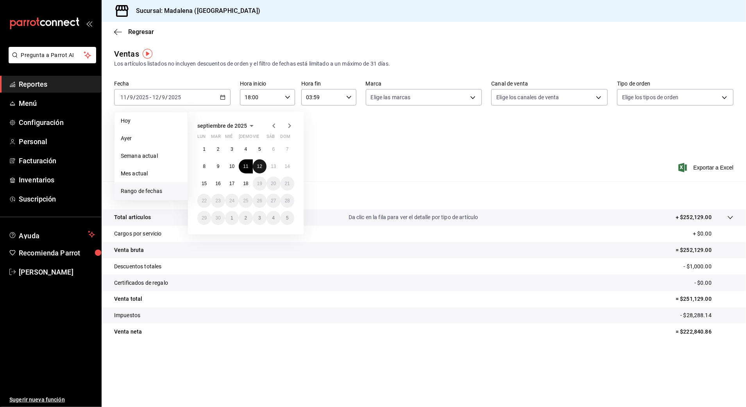
click at [263, 161] on button "12" at bounding box center [260, 166] width 14 height 14
click at [271, 164] on abbr "13" at bounding box center [273, 166] width 5 height 5
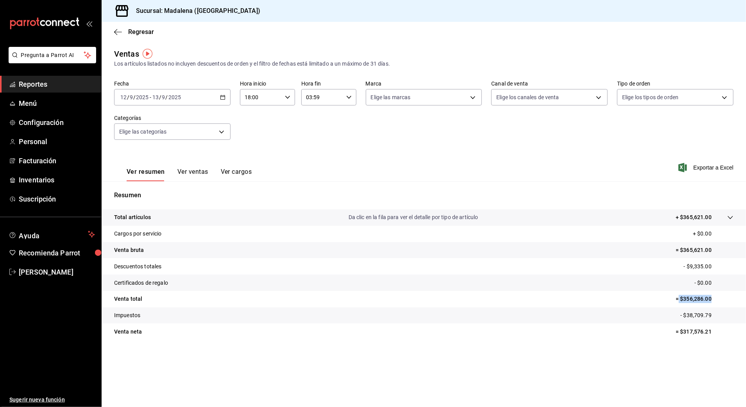
drag, startPoint x: 679, startPoint y: 299, endPoint x: 723, endPoint y: 293, distance: 44.2
click at [723, 293] on tr "Venta total = $356,286.00" at bounding box center [424, 299] width 644 height 16
click at [221, 96] on icon "button" at bounding box center [222, 97] width 5 height 5
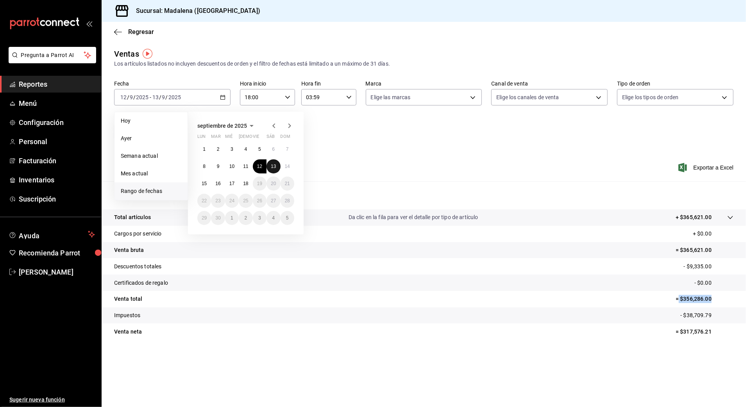
click at [269, 167] on button "13" at bounding box center [273, 166] width 14 height 14
click at [293, 163] on button "14" at bounding box center [288, 166] width 14 height 14
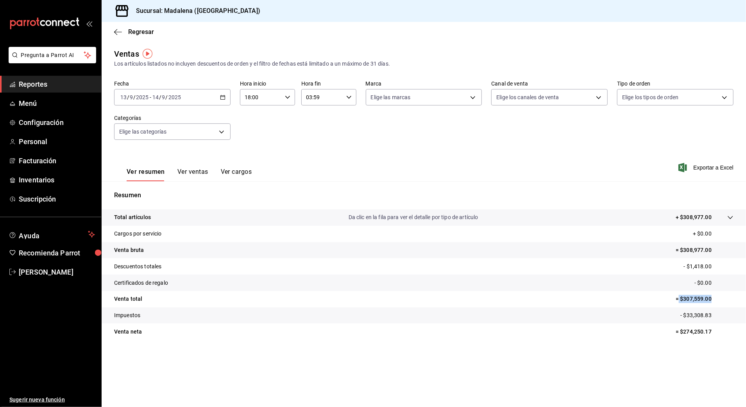
drag, startPoint x: 679, startPoint y: 298, endPoint x: 715, endPoint y: 299, distance: 35.6
click at [715, 299] on p "= $307,559.00" at bounding box center [705, 299] width 58 height 8
click at [219, 100] on div "[DATE] [DATE] - [DATE] [DATE]" at bounding box center [172, 97] width 116 height 16
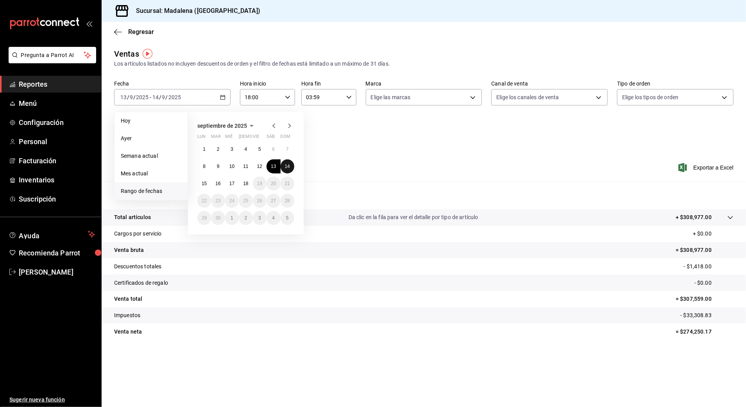
click at [287, 166] on abbr "14" at bounding box center [287, 166] width 5 height 5
click at [207, 181] on abbr "15" at bounding box center [204, 183] width 5 height 5
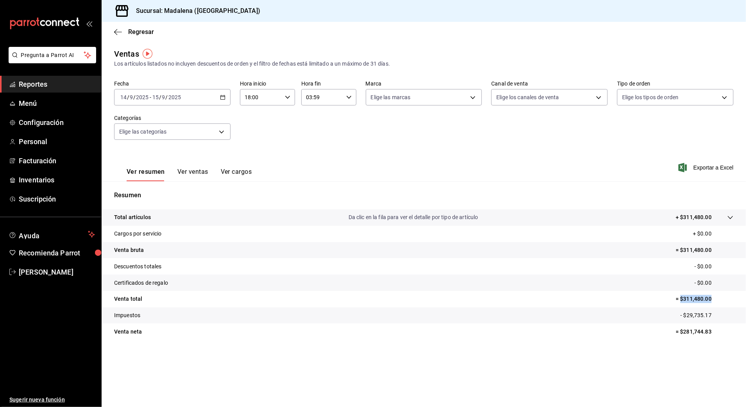
drag, startPoint x: 681, startPoint y: 299, endPoint x: 712, endPoint y: 297, distance: 31.3
click at [712, 297] on p "= $311,480.00" at bounding box center [705, 299] width 58 height 8
click at [396, 209] on tr "Total artículos Da clic en la fila para ver el detalle por tipo de artículo + $…" at bounding box center [424, 217] width 644 height 16
